Goal: Task Accomplishment & Management: Manage account settings

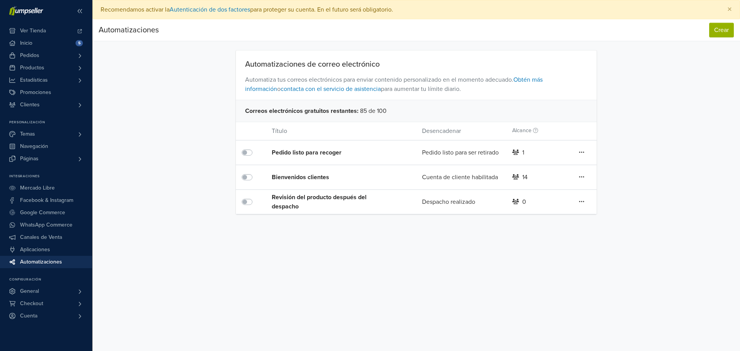
click at [584, 155] on icon at bounding box center [581, 152] width 5 height 6
click at [326, 202] on div "Revisión del producto después del despacho" at bounding box center [332, 202] width 120 height 19
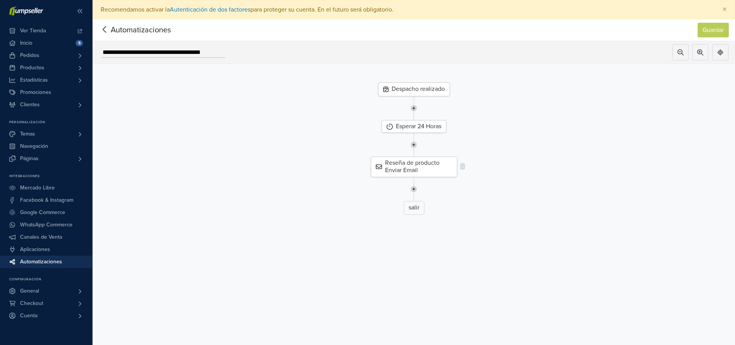
click at [400, 167] on div "Reseña de producto Enviar Email" at bounding box center [414, 167] width 86 height 20
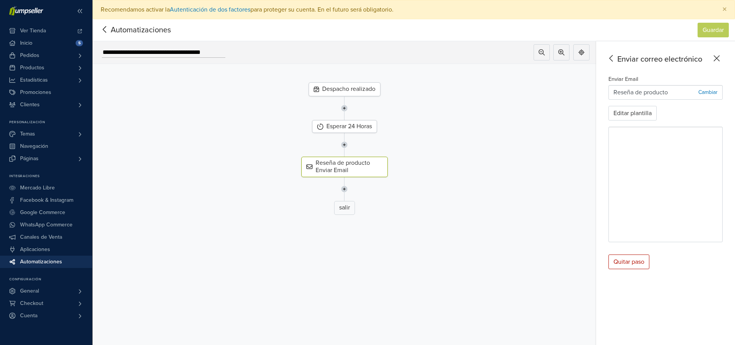
click at [106, 30] on icon at bounding box center [105, 30] width 12 height 10
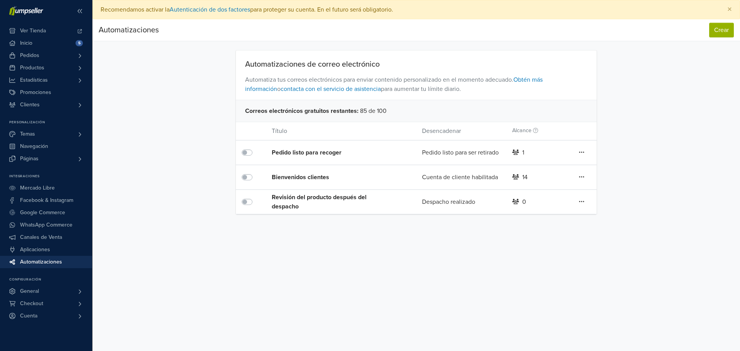
click at [521, 197] on div "0" at bounding box center [537, 201] width 60 height 9
click at [521, 202] on div "0" at bounding box center [537, 201] width 60 height 9
click at [579, 158] on link at bounding box center [582, 153] width 6 height 10
click at [297, 284] on div "Preferencias Suscripción Salir × Recomendamos activar la Autenticación de dos f…" at bounding box center [417, 175] width 648 height 351
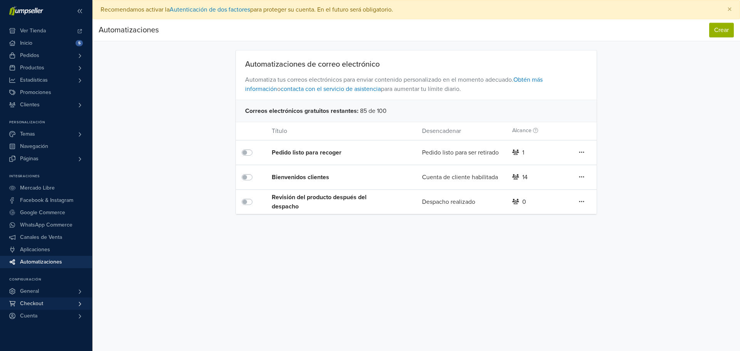
click at [77, 300] on span at bounding box center [80, 304] width 6 height 12
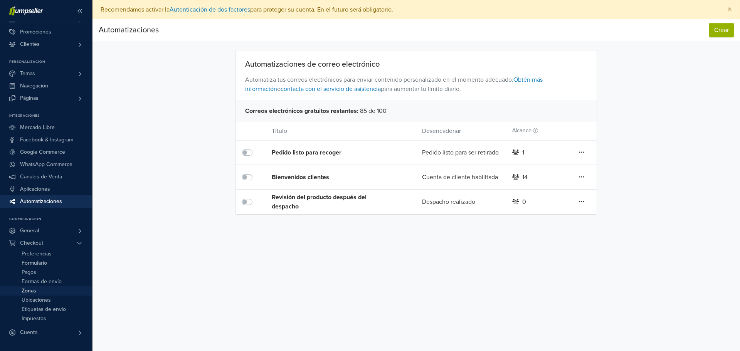
click at [69, 293] on link "Zonas" at bounding box center [46, 290] width 92 height 9
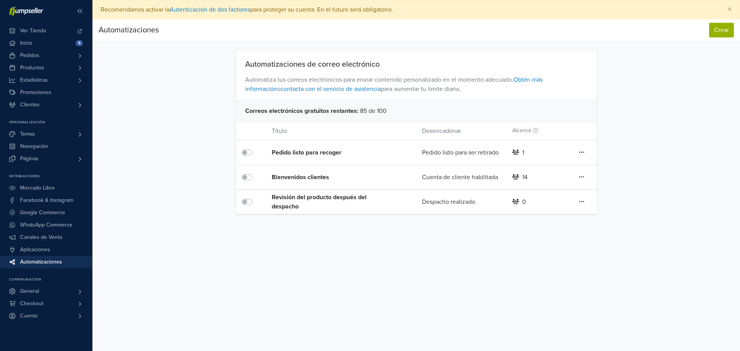
click at [298, 194] on div "Revisión del producto después del despacho" at bounding box center [332, 202] width 120 height 19
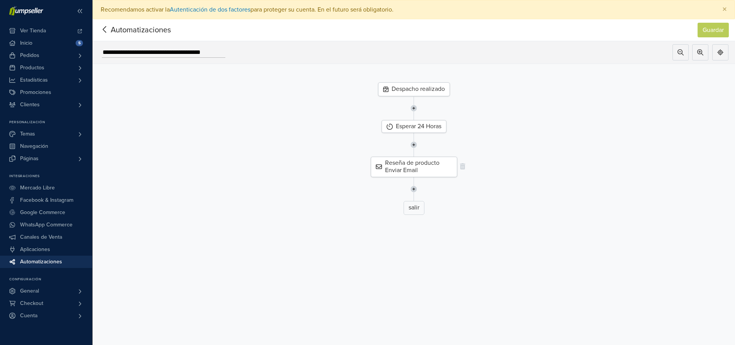
click at [446, 168] on div "Reseña de producto Enviar Email" at bounding box center [414, 167] width 86 height 20
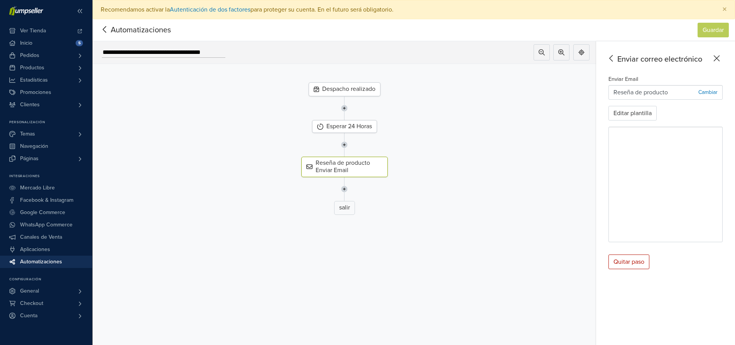
click at [366, 91] on div "Despacho realizado" at bounding box center [344, 90] width 72 height 14
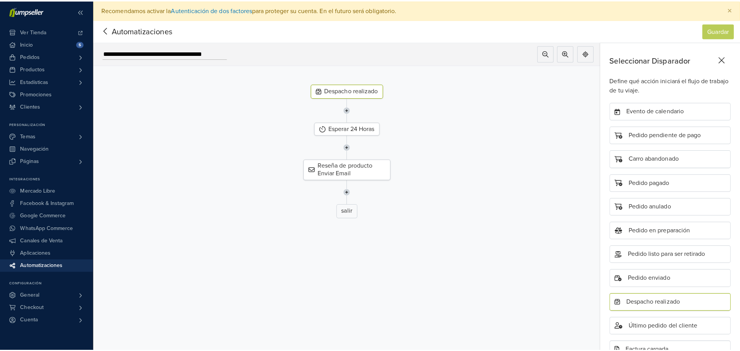
scroll to position [131, 0]
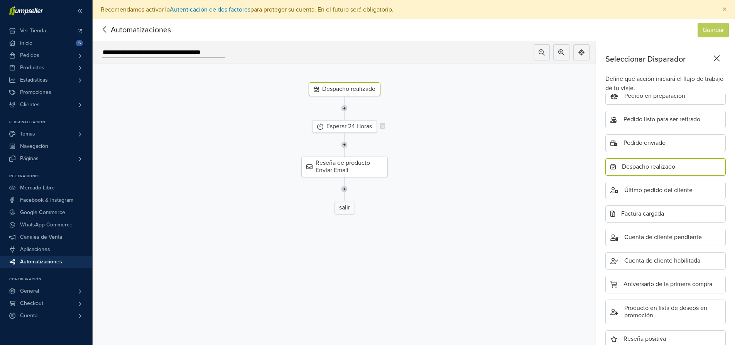
click at [364, 121] on div "Esperar 24 Horas" at bounding box center [344, 126] width 65 height 13
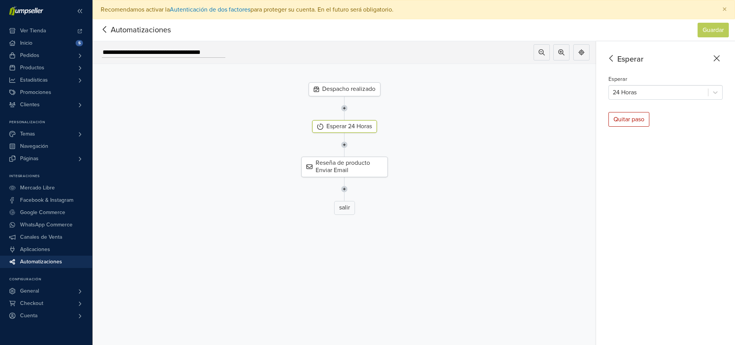
click at [108, 32] on icon at bounding box center [105, 30] width 12 height 10
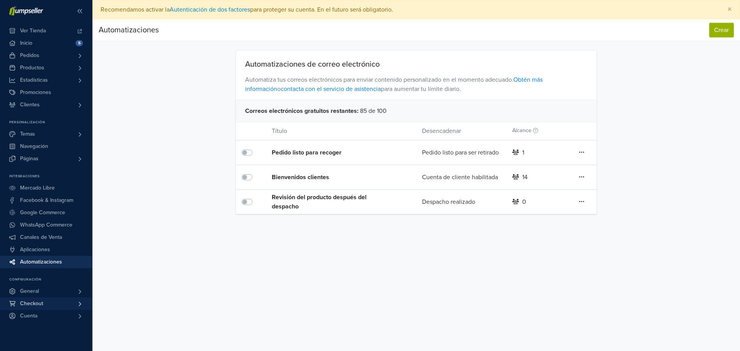
click at [64, 304] on link "Checkout" at bounding box center [46, 304] width 92 height 12
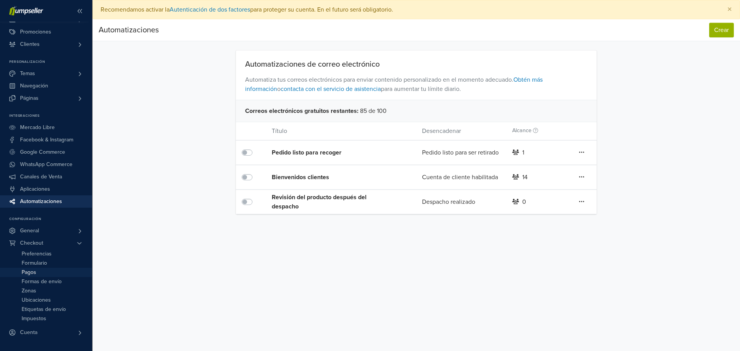
click at [63, 275] on link "Pagos" at bounding box center [46, 272] width 92 height 9
